Goal: Check status: Check status

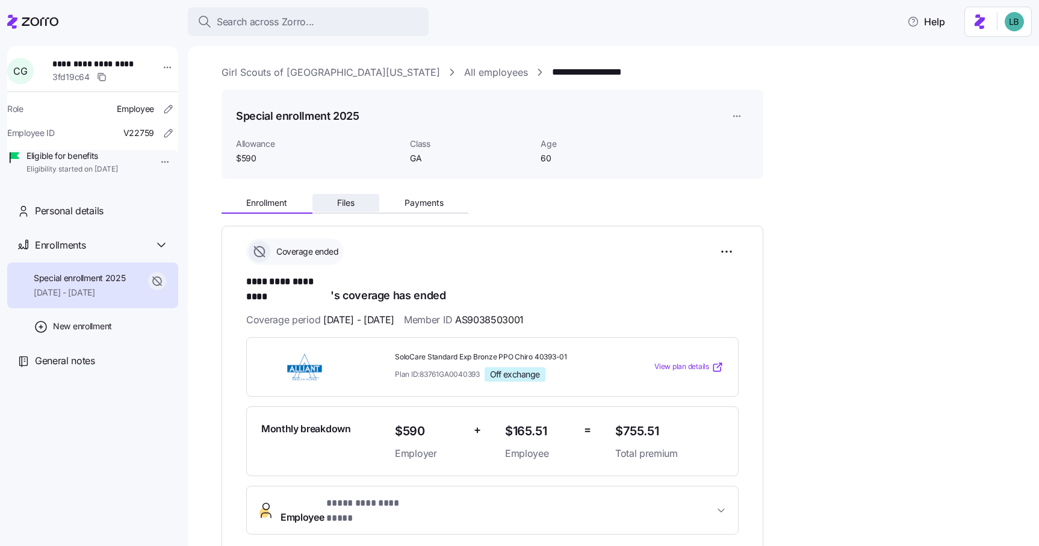
click at [347, 205] on span "Files" at bounding box center [345, 203] width 17 height 8
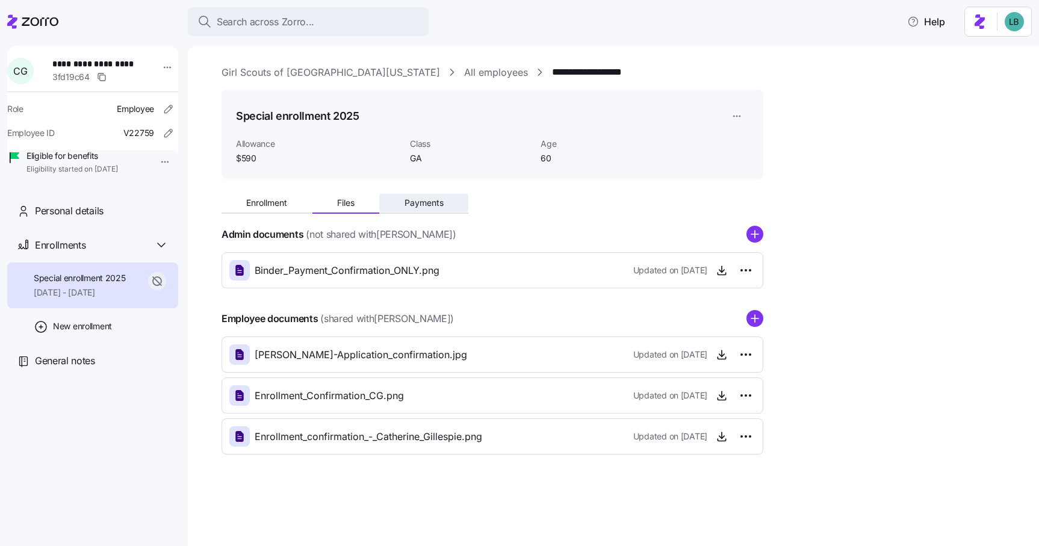
click at [426, 206] on span "Payments" at bounding box center [424, 203] width 39 height 8
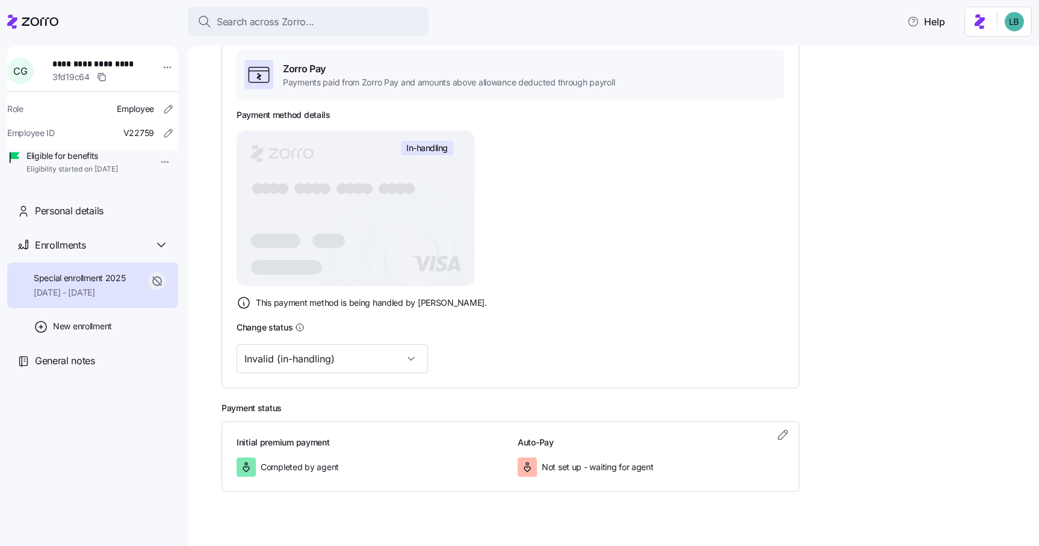
scroll to position [228, 0]
